Goal: Information Seeking & Learning: Learn about a topic

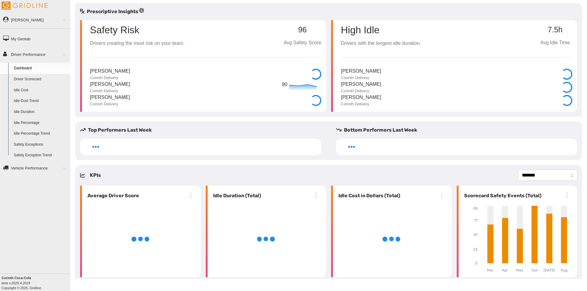
select select "**********"
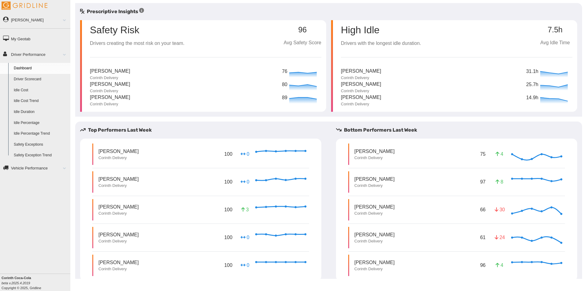
click at [28, 82] on link "Driver Scorecard" at bounding box center [40, 79] width 59 height 11
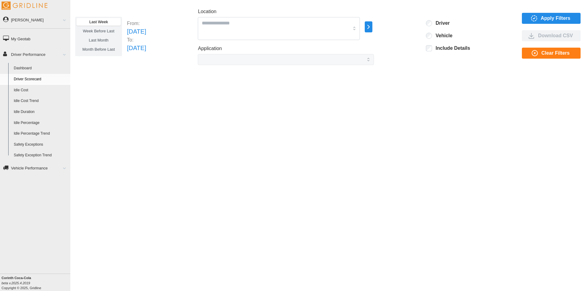
click at [543, 16] on span "Apply Filters" at bounding box center [556, 18] width 30 height 10
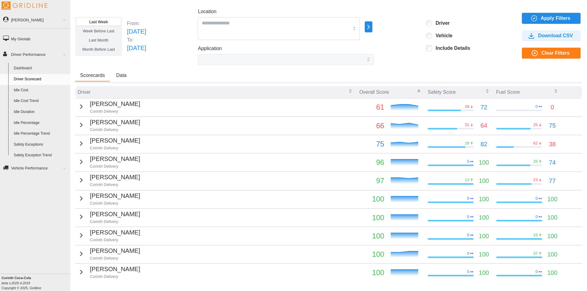
click at [273, 106] on td "[PERSON_NAME] Corinth Delivery" at bounding box center [216, 107] width 282 height 18
click at [81, 109] on icon "button" at bounding box center [81, 106] width 7 height 7
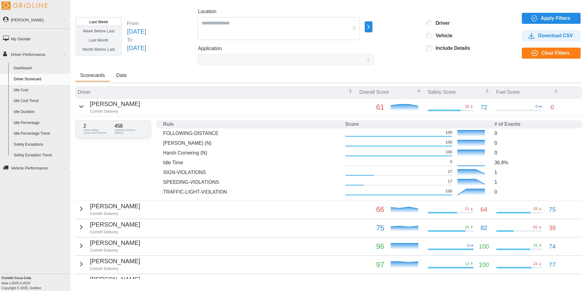
click at [81, 109] on icon "button" at bounding box center [81, 106] width 7 height 7
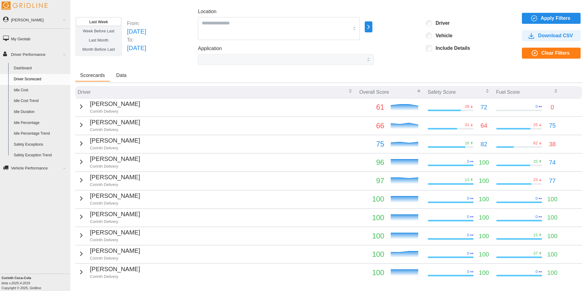
click at [80, 125] on icon "button" at bounding box center [81, 124] width 7 height 7
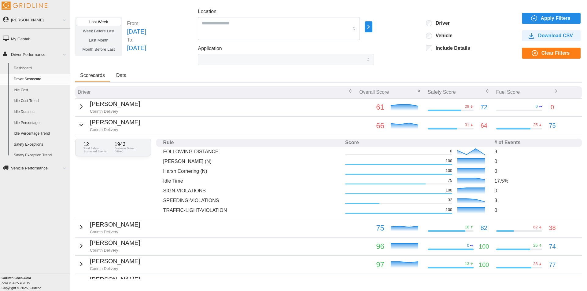
click at [80, 125] on icon "button" at bounding box center [82, 125] width 4 height 2
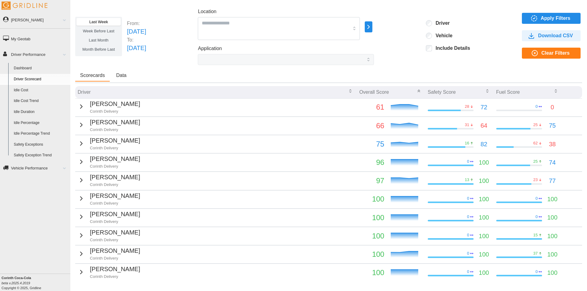
click at [80, 141] on icon "button" at bounding box center [81, 143] width 7 height 7
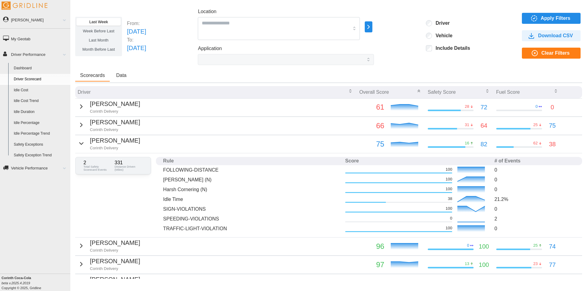
click at [80, 141] on icon "button" at bounding box center [81, 143] width 7 height 7
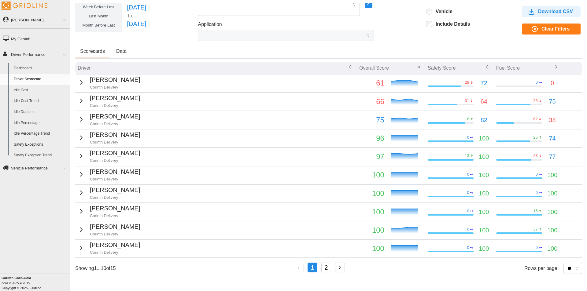
scroll to position [24, 0]
click at [323, 266] on button "2" at bounding box center [326, 268] width 10 height 10
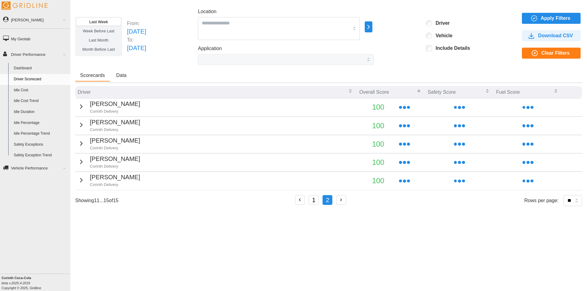
scroll to position [0, 0]
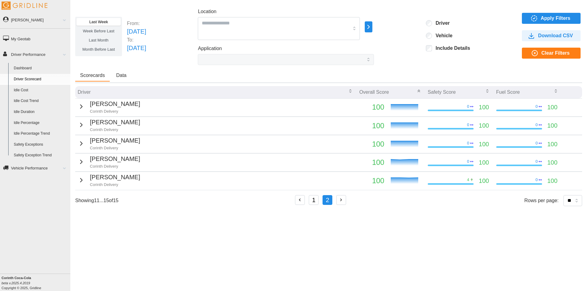
click at [318, 202] on button "1" at bounding box center [314, 200] width 10 height 10
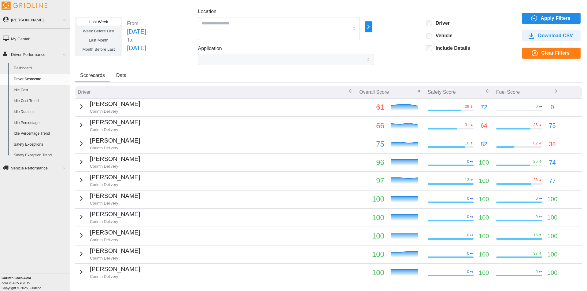
click at [35, 66] on link "Dashboard" at bounding box center [40, 68] width 59 height 11
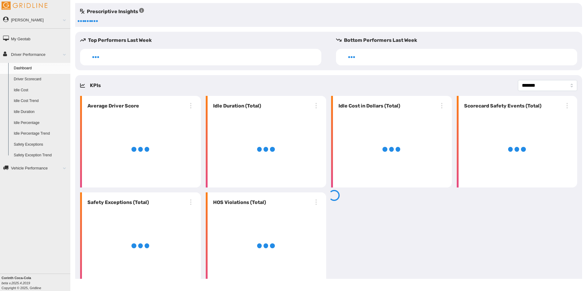
select select "**********"
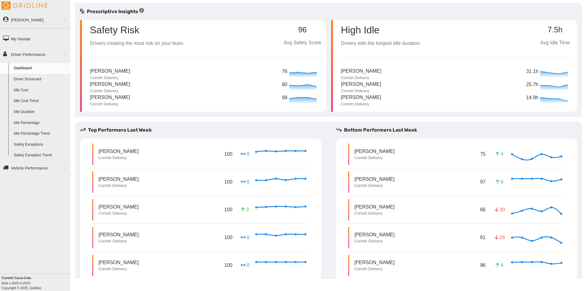
click at [37, 79] on link "Driver Scorecard" at bounding box center [40, 79] width 59 height 11
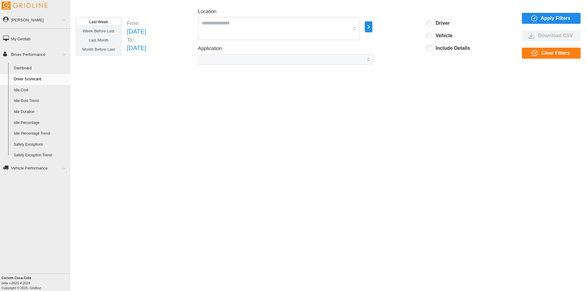
click at [553, 13] on span "Apply Filters" at bounding box center [556, 18] width 30 height 10
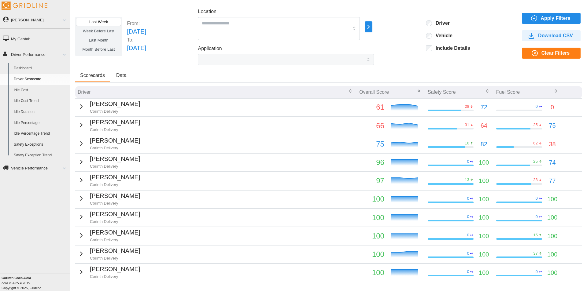
click at [80, 107] on icon "button" at bounding box center [81, 107] width 2 height 4
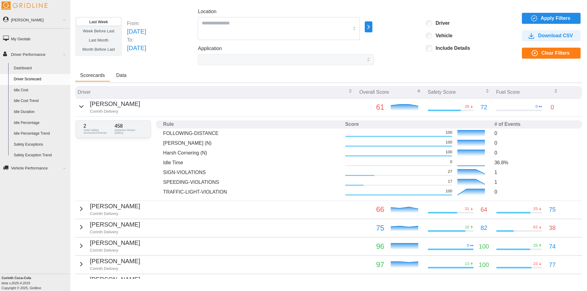
click at [80, 107] on icon "button" at bounding box center [82, 107] width 4 height 2
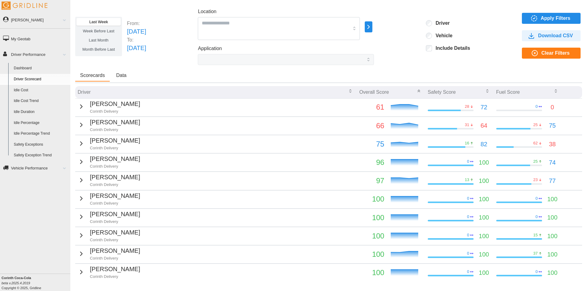
click at [35, 101] on link "Idle Cost Trend" at bounding box center [40, 101] width 59 height 11
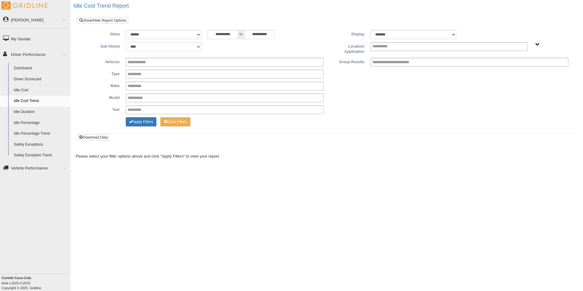
click at [199, 46] on select "**** **** ***** *******" at bounding box center [163, 46] width 75 height 9
click at [196, 34] on select "**********" at bounding box center [163, 34] width 75 height 9
select select "*********"
click at [126, 30] on select "**********" at bounding box center [163, 34] width 75 height 9
type input "********"
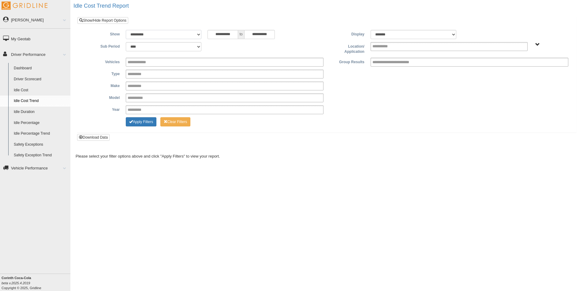
type input "*********"
click at [142, 126] on button "Apply Filters" at bounding box center [141, 121] width 31 height 9
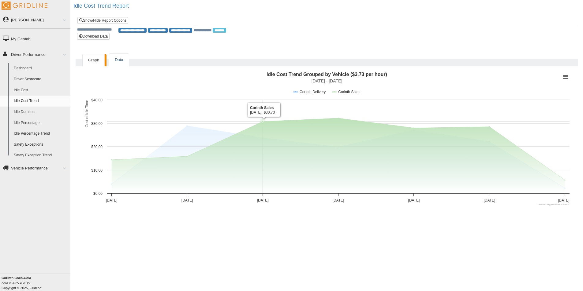
click at [119, 57] on link "Data" at bounding box center [118, 60] width 19 height 13
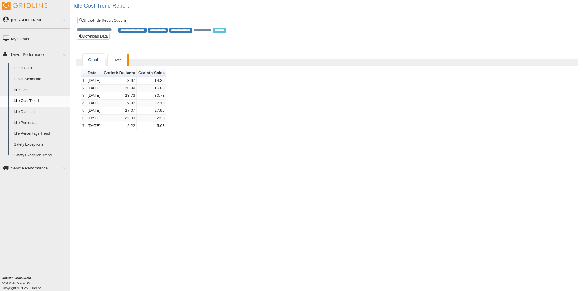
click at [96, 58] on link "Graph" at bounding box center [94, 60] width 22 height 13
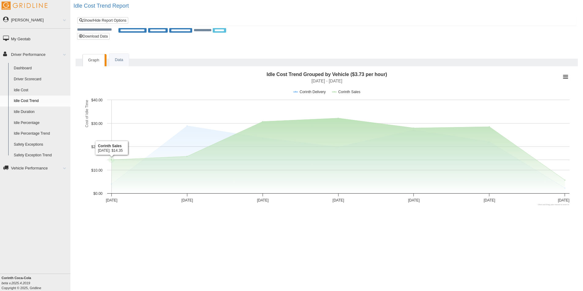
click at [20, 87] on link "Idle Cost" at bounding box center [40, 90] width 59 height 11
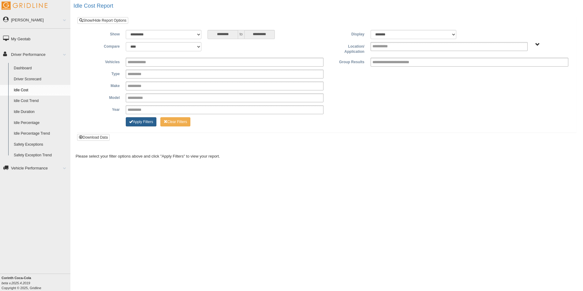
click at [147, 124] on button "Apply Filters" at bounding box center [141, 121] width 31 height 9
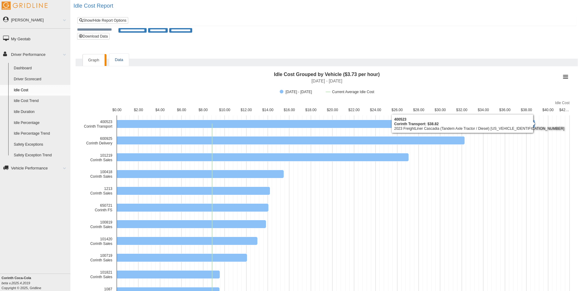
click at [114, 62] on link "Data" at bounding box center [118, 60] width 19 height 13
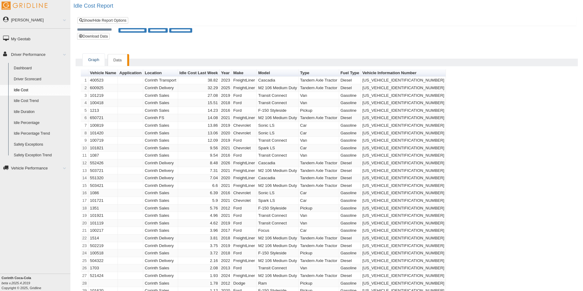
click at [92, 59] on link "Graph" at bounding box center [94, 60] width 22 height 13
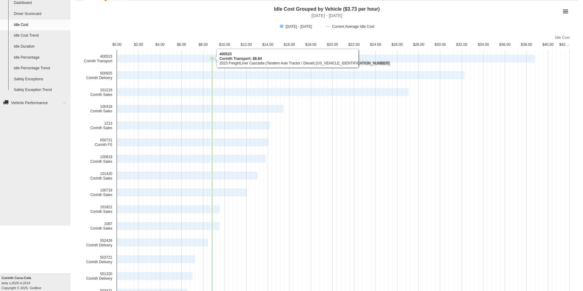
scroll to position [51, 0]
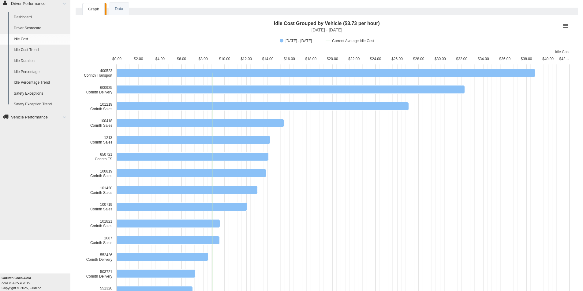
click at [39, 70] on link "Idle Percentage" at bounding box center [40, 72] width 59 height 11
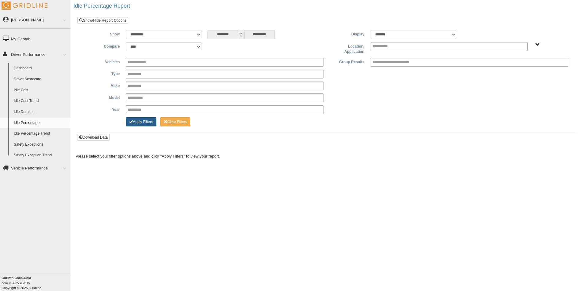
click at [135, 122] on button "Apply Filters" at bounding box center [141, 121] width 31 height 9
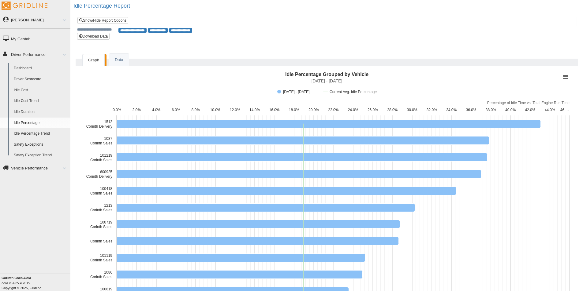
click at [41, 135] on link "Idle Percentage Trend" at bounding box center [40, 133] width 59 height 11
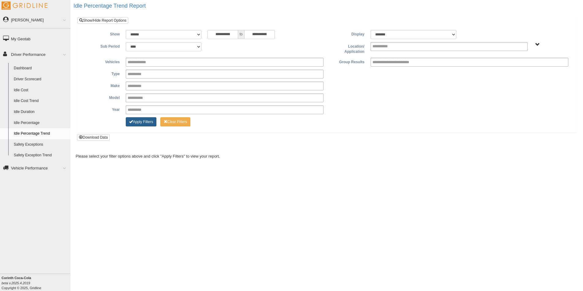
click at [135, 120] on button "Apply Filters" at bounding box center [141, 121] width 31 height 9
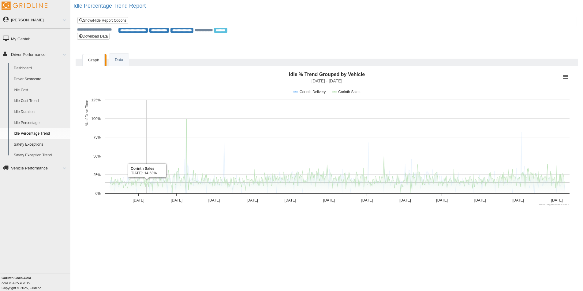
click at [115, 54] on li "Data" at bounding box center [119, 60] width 20 height 13
click at [115, 57] on link "Data" at bounding box center [118, 60] width 19 height 13
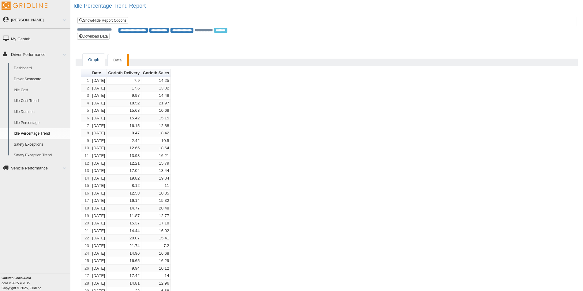
click at [100, 61] on link "Graph" at bounding box center [94, 60] width 22 height 13
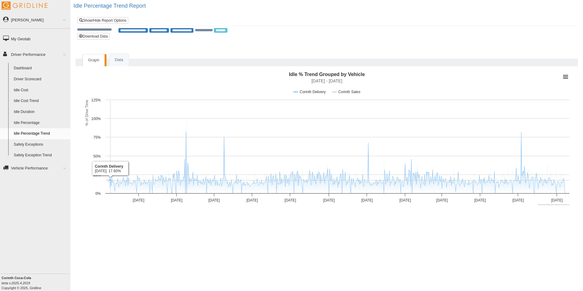
click at [35, 149] on link "Safety Exceptions" at bounding box center [40, 144] width 59 height 11
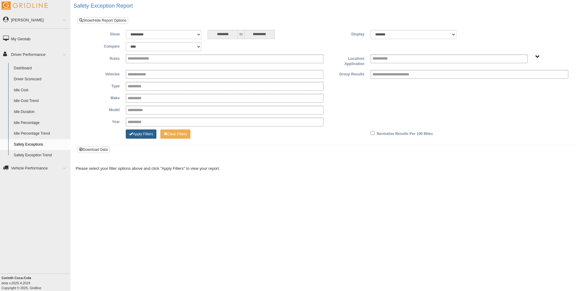
click at [149, 135] on button "Apply Filters" at bounding box center [141, 134] width 31 height 9
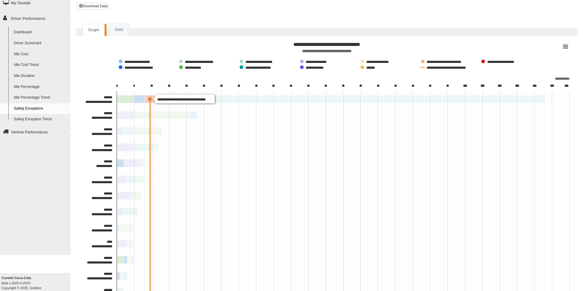
scroll to position [51, 0]
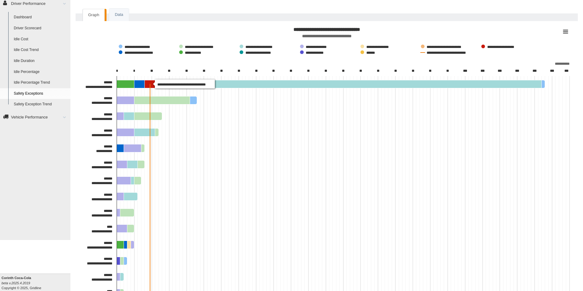
click at [131, 22] on div "**********" at bounding box center [327, 257] width 502 height 472
click at [125, 18] on link "Data" at bounding box center [118, 15] width 19 height 13
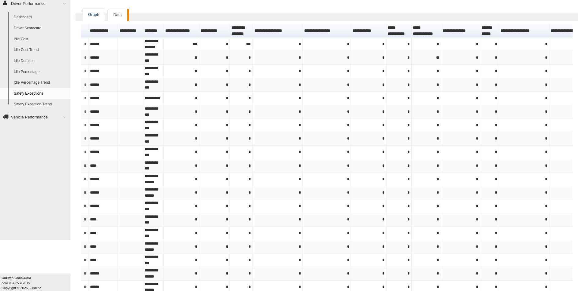
click at [98, 17] on link "Graph" at bounding box center [94, 15] width 22 height 13
